Goal: Information Seeking & Learning: Compare options

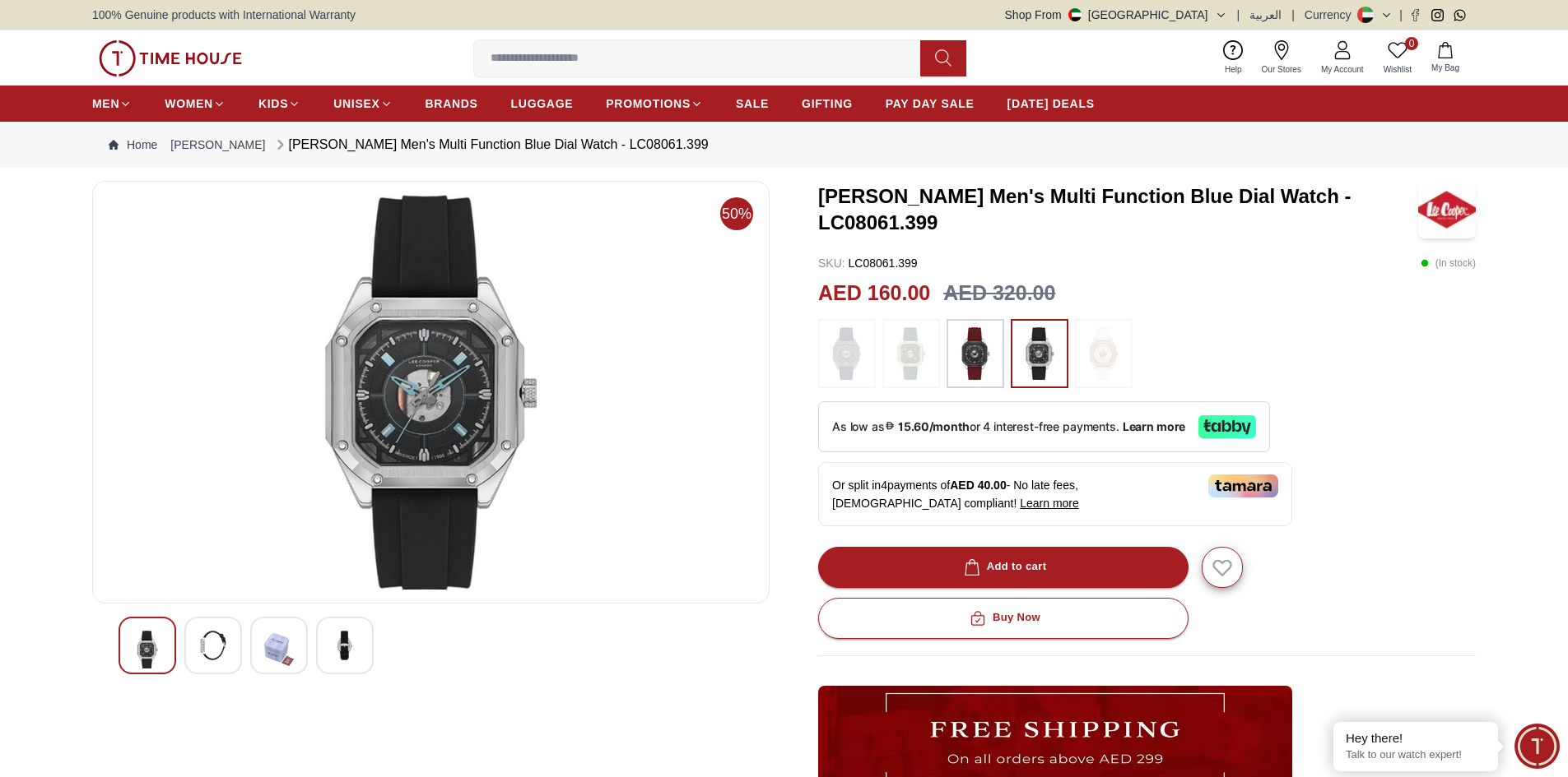
click at [983, 361] on img at bounding box center [974, 354] width 41 height 53
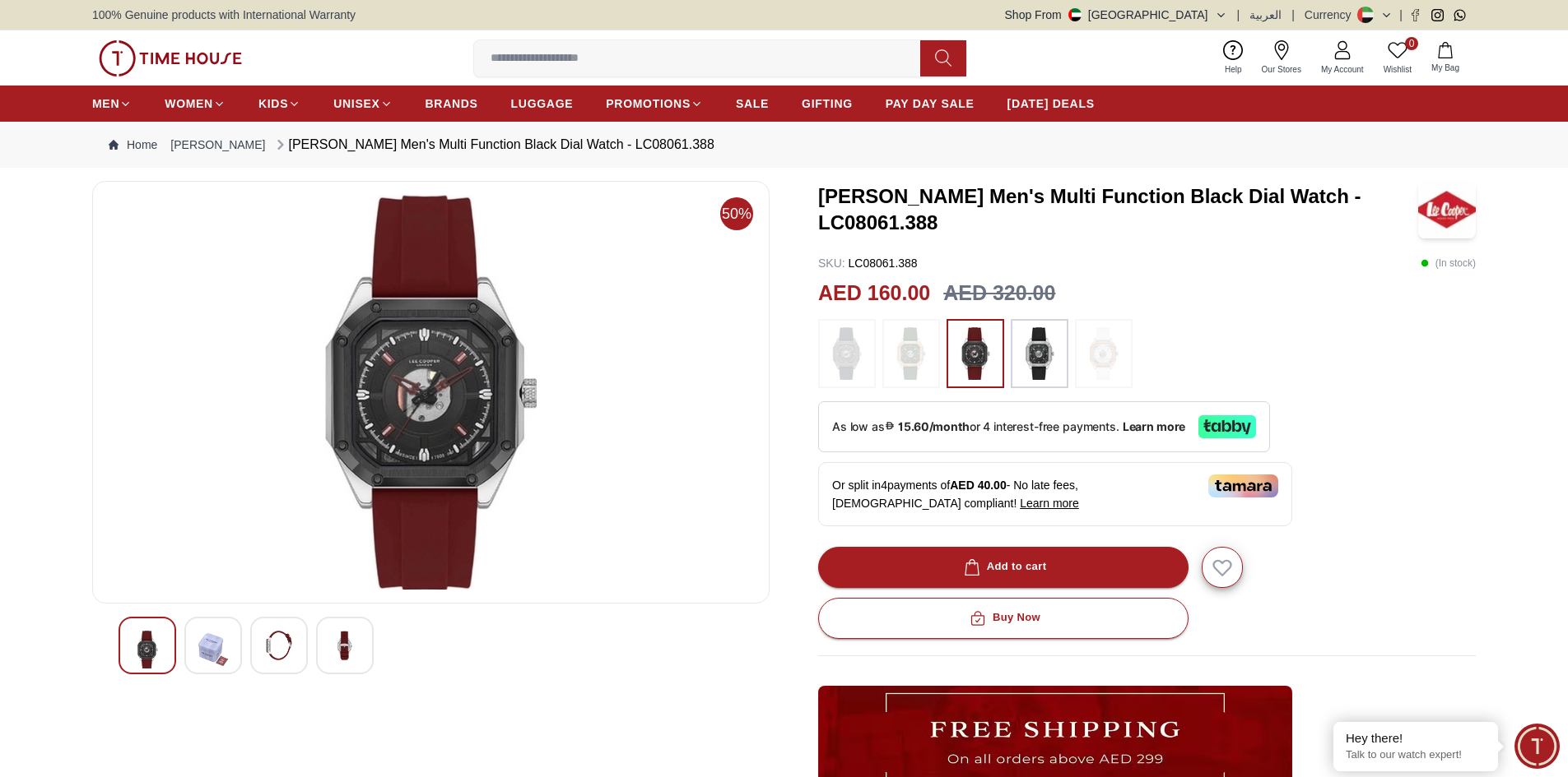
click at [910, 356] on img at bounding box center [911, 354] width 41 height 53
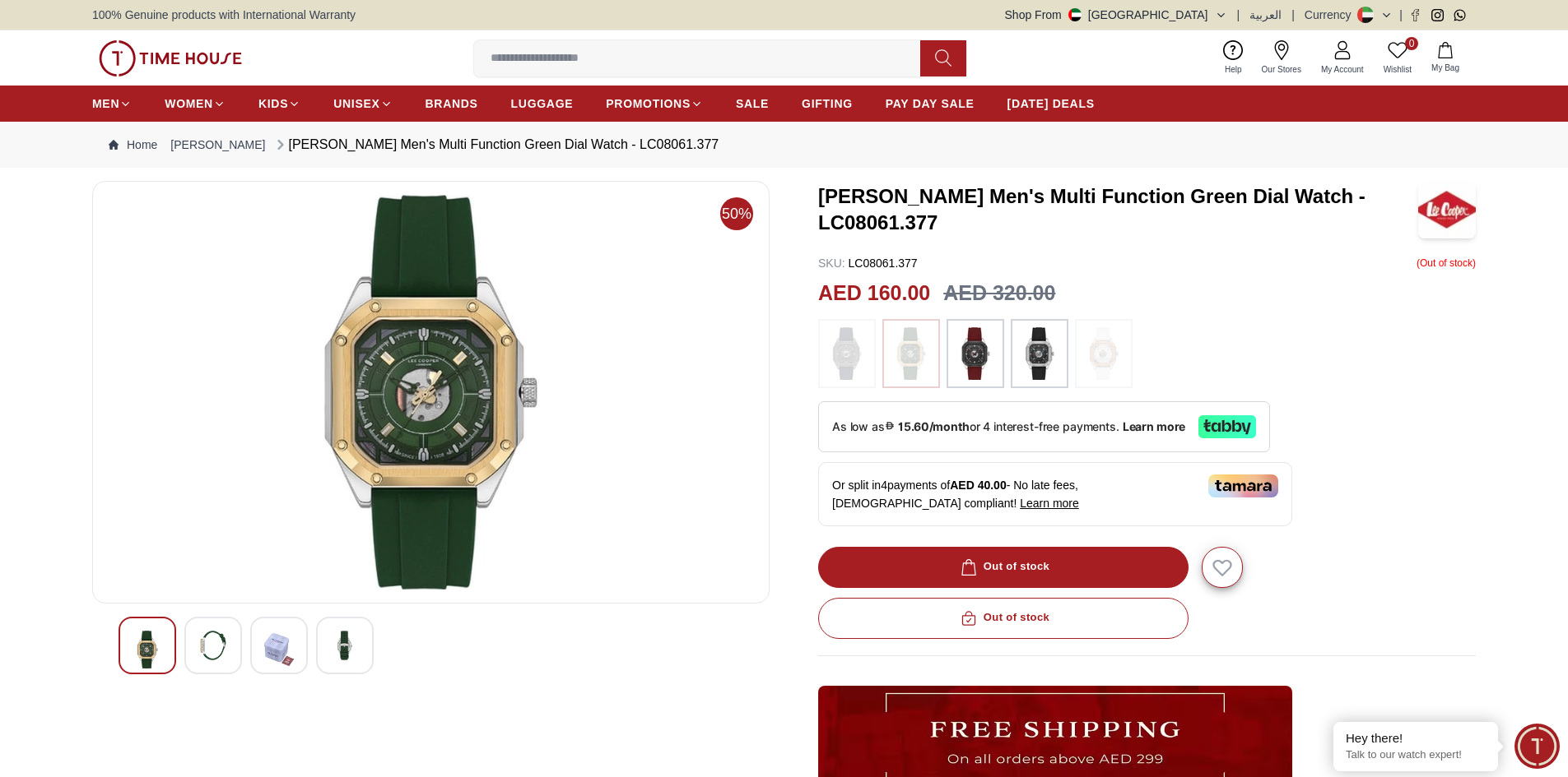
click at [843, 344] on img at bounding box center [846, 354] width 41 height 53
